Goal: Navigation & Orientation: Find specific page/section

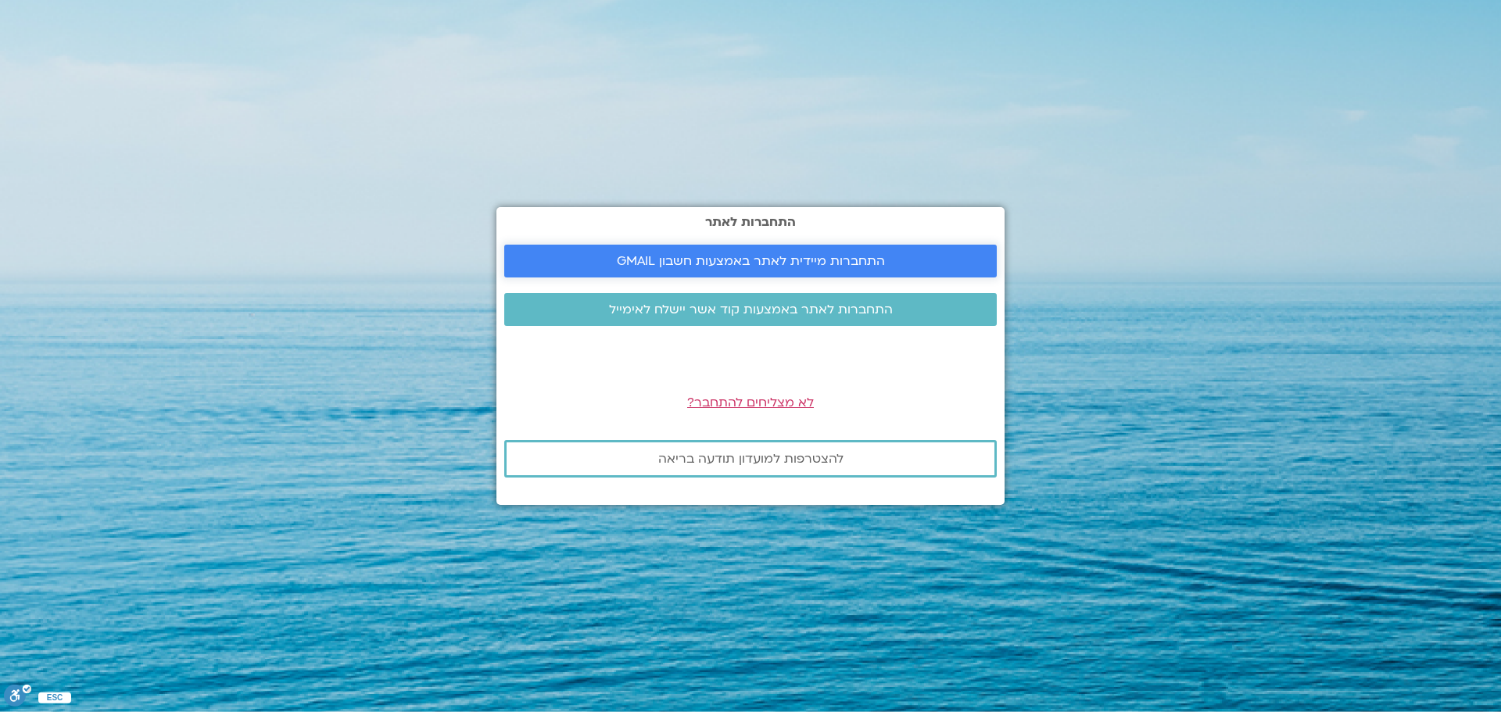
click at [857, 264] on span "התחברות מיידית לאתר באמצעות חשבון GMAIL" at bounding box center [751, 261] width 268 height 14
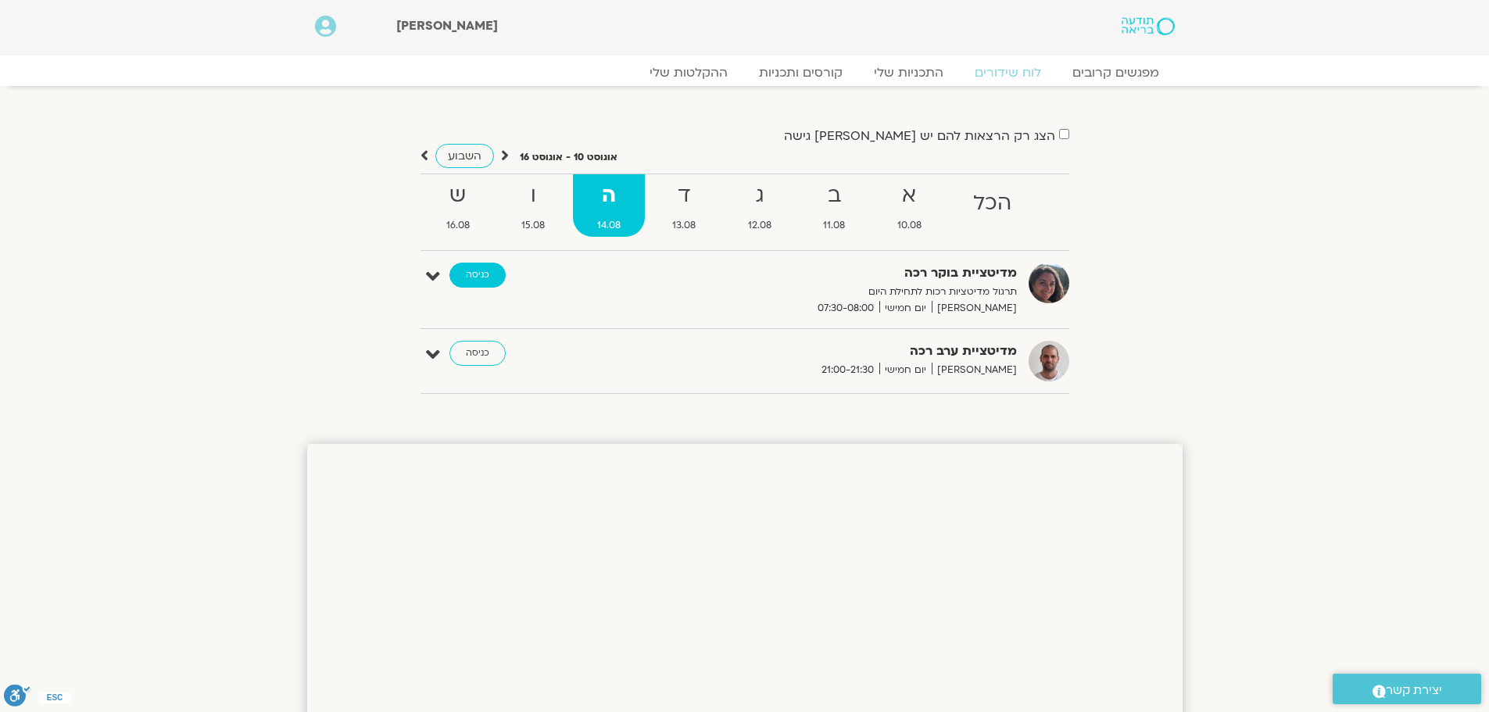
click at [473, 276] on link "כניסה" at bounding box center [477, 275] width 56 height 25
